Goal: Communication & Community: Answer question/provide support

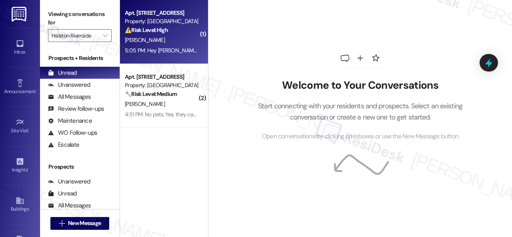
click at [189, 42] on div "[PERSON_NAME]" at bounding box center [162, 40] width 76 height 10
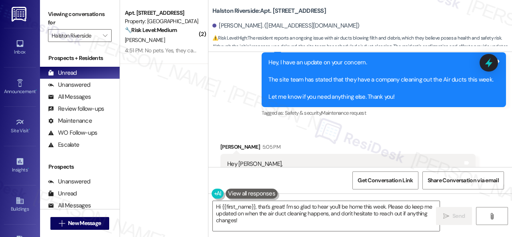
scroll to position [3267, 0]
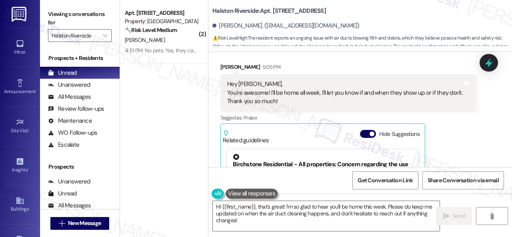
drag, startPoint x: 245, startPoint y: 222, endPoint x: 186, endPoint y: 191, distance: 67.4
click at [192, 192] on div "( 2 ) Apt. 0804, 1 [GEOGRAPHIC_DATA] Property: [GEOGRAPHIC_DATA] 🔧 Risk Level: …" at bounding box center [316, 118] width 392 height 237
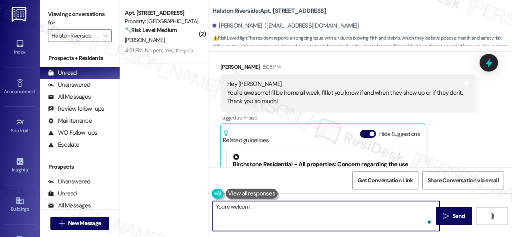
type textarea "You're welcome"
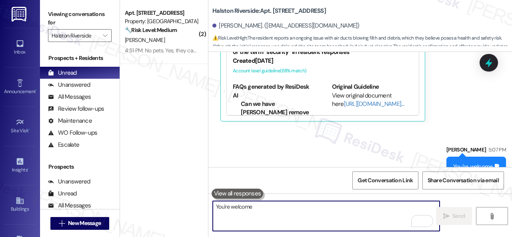
scroll to position [3403, 0]
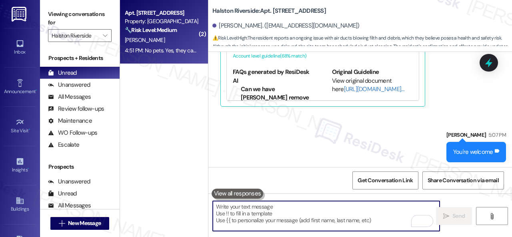
click at [151, 34] on div "🔧 Risk Level: Medium The resident is requesting a work order for a broken washe…" at bounding box center [162, 30] width 74 height 8
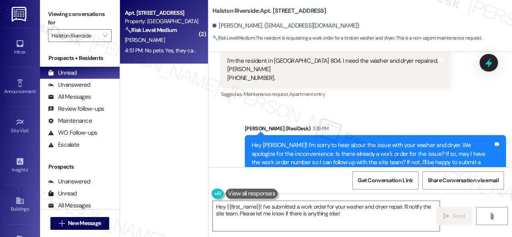
scroll to position [7272, 0]
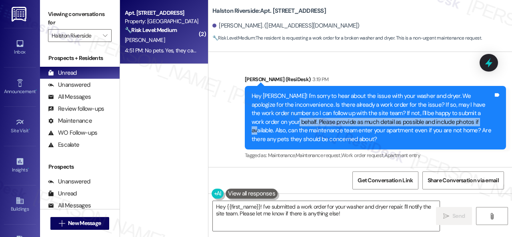
drag, startPoint x: 268, startPoint y: 118, endPoint x: 449, endPoint y: 118, distance: 181.1
click at [449, 118] on div "Hey [PERSON_NAME]! I'm sorry to hear about the issue with your washer and dryer…" at bounding box center [371, 118] width 241 height 52
copy div "Please provide as much detail as possible and include photos if available."
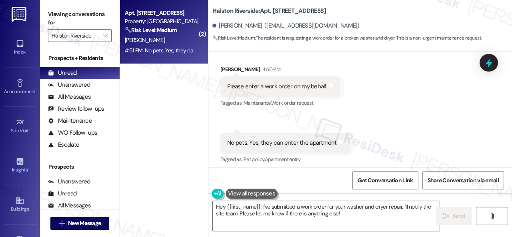
scroll to position [2, 0]
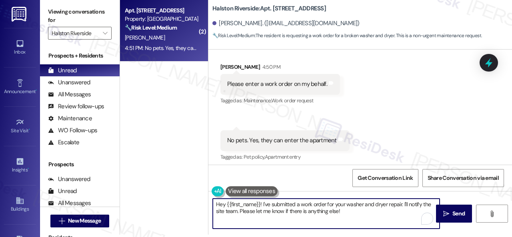
drag, startPoint x: 355, startPoint y: 219, endPoint x: 154, endPoint y: 180, distance: 205.1
click at [154, 180] on div "( 2 ) Apt. 0804, 1 [GEOGRAPHIC_DATA] Property: [GEOGRAPHIC_DATA] 🔧 Risk Level: …" at bounding box center [316, 116] width 392 height 237
paste textarea "Please provide as much detail as possible and include photos if available."
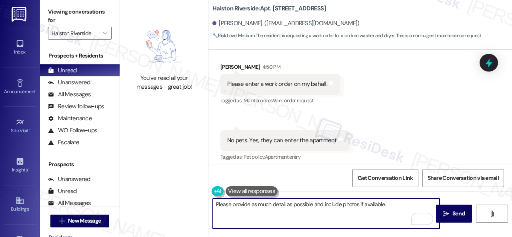
click at [313, 205] on textarea "Please provide as much detail as possible and include photos if available." at bounding box center [326, 214] width 227 height 30
click at [323, 207] on textarea "Please provide as much detail as possible about the issue and include photos if…" at bounding box center [326, 214] width 227 height 30
type textarea "Please provide as much detail as possible about the issue and include photos if…"
click at [453, 212] on span "Send" at bounding box center [458, 214] width 12 height 8
